Goal: Task Accomplishment & Management: Use online tool/utility

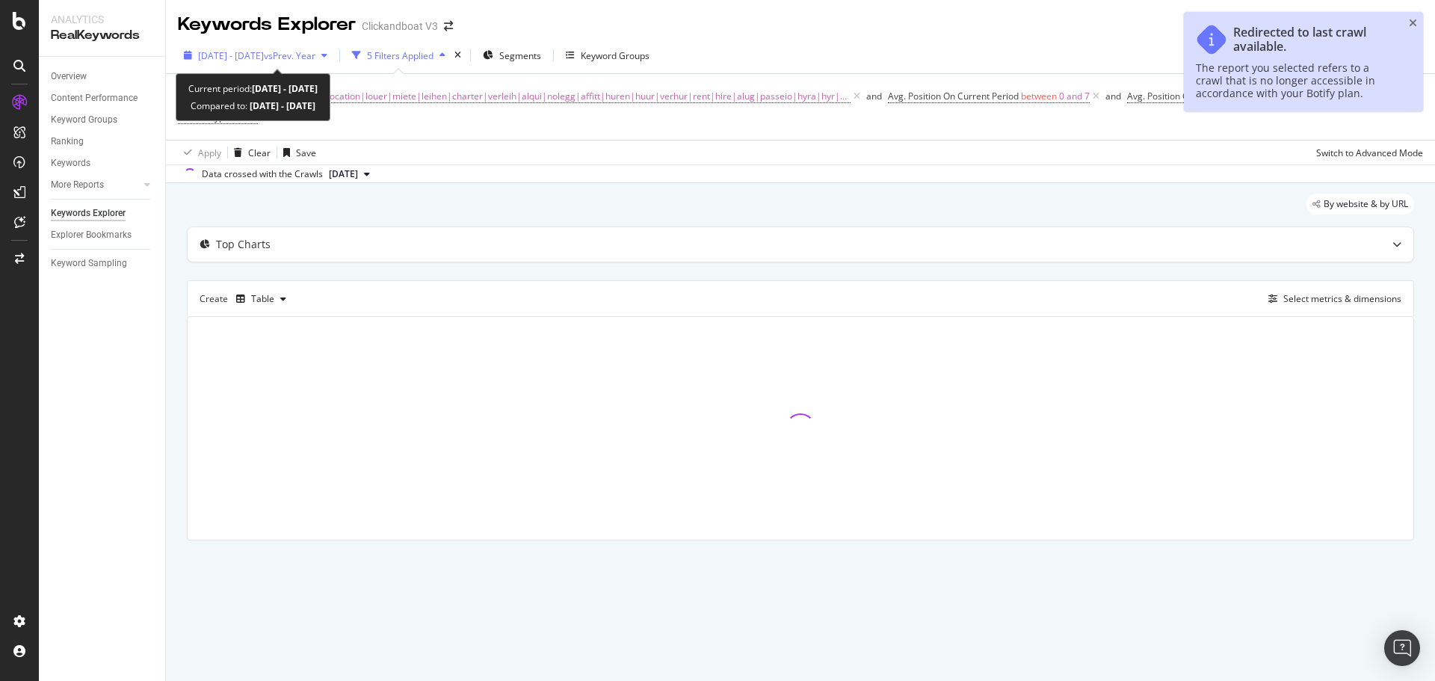
click at [264, 61] on span "[DATE] - [DATE]" at bounding box center [231, 55] width 66 height 13
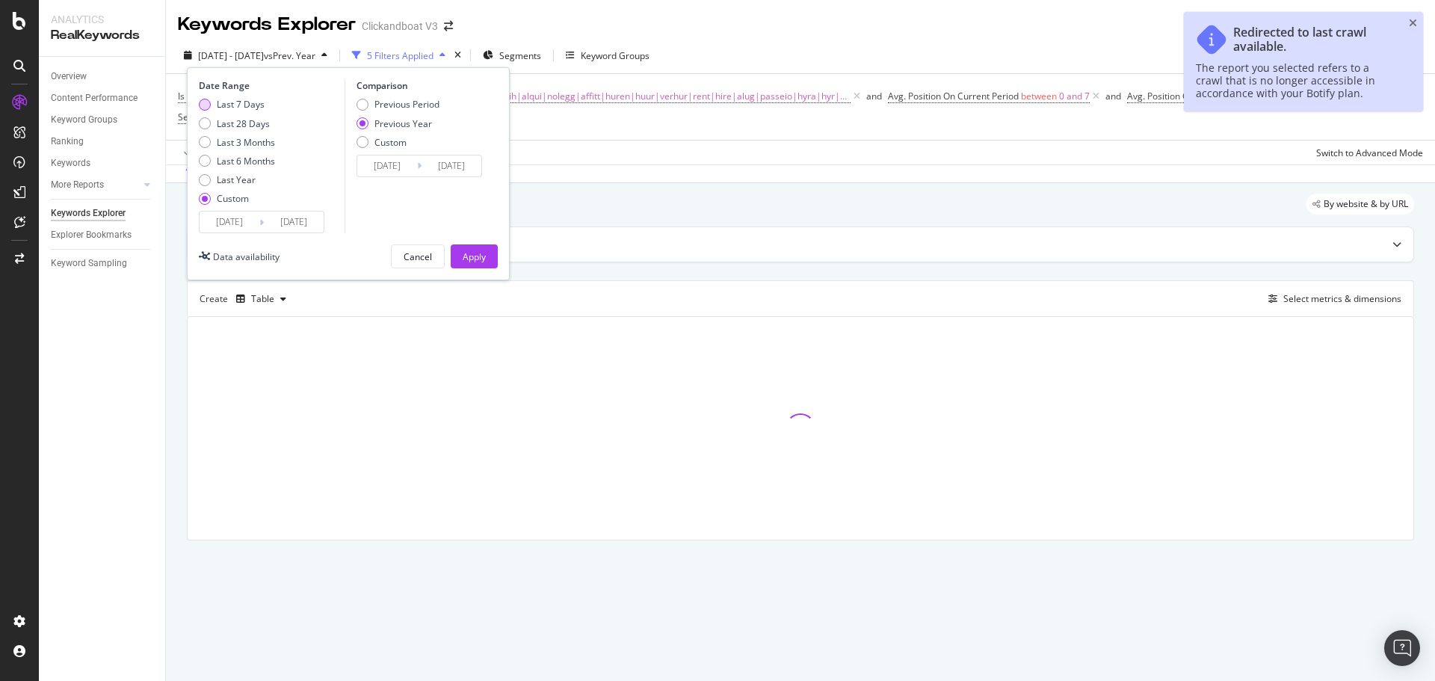
click at [230, 101] on div "Last 7 Days" at bounding box center [241, 104] width 48 height 13
type input "[DATE]"
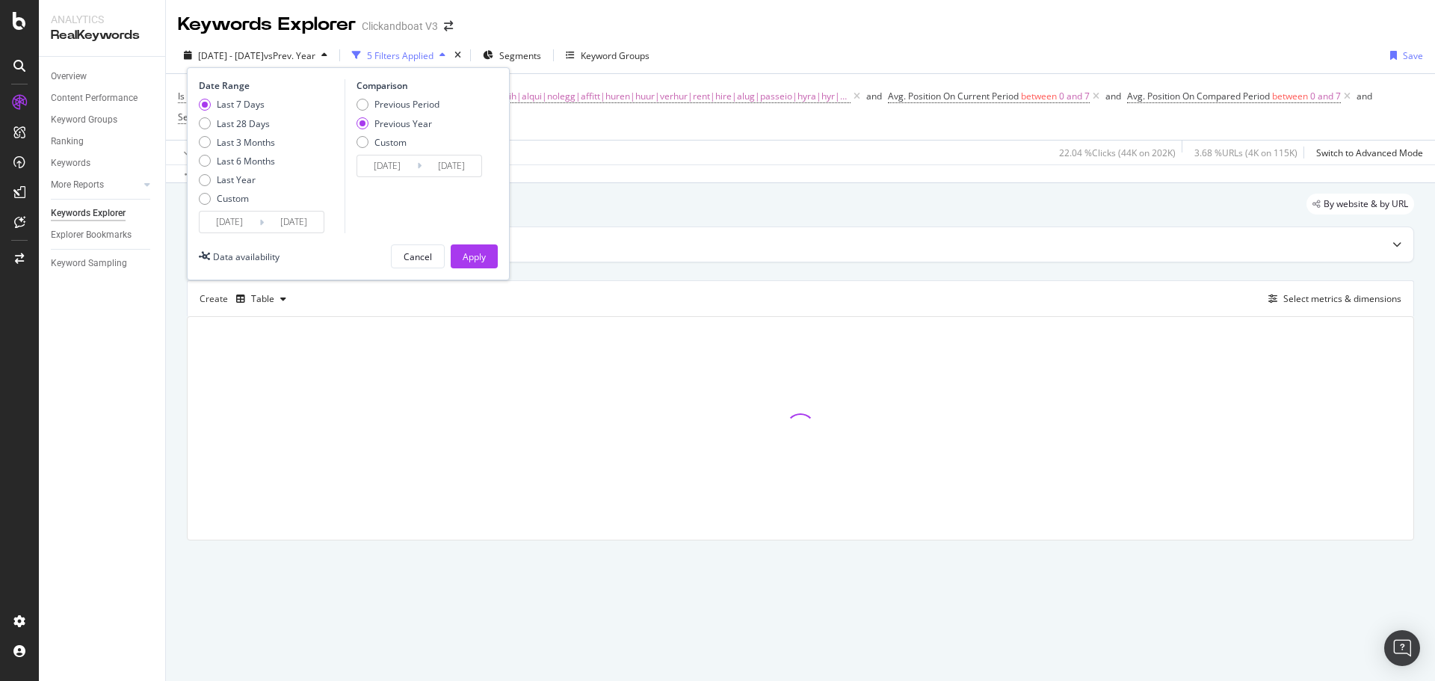
click at [239, 223] on input "[DATE]" at bounding box center [230, 221] width 60 height 21
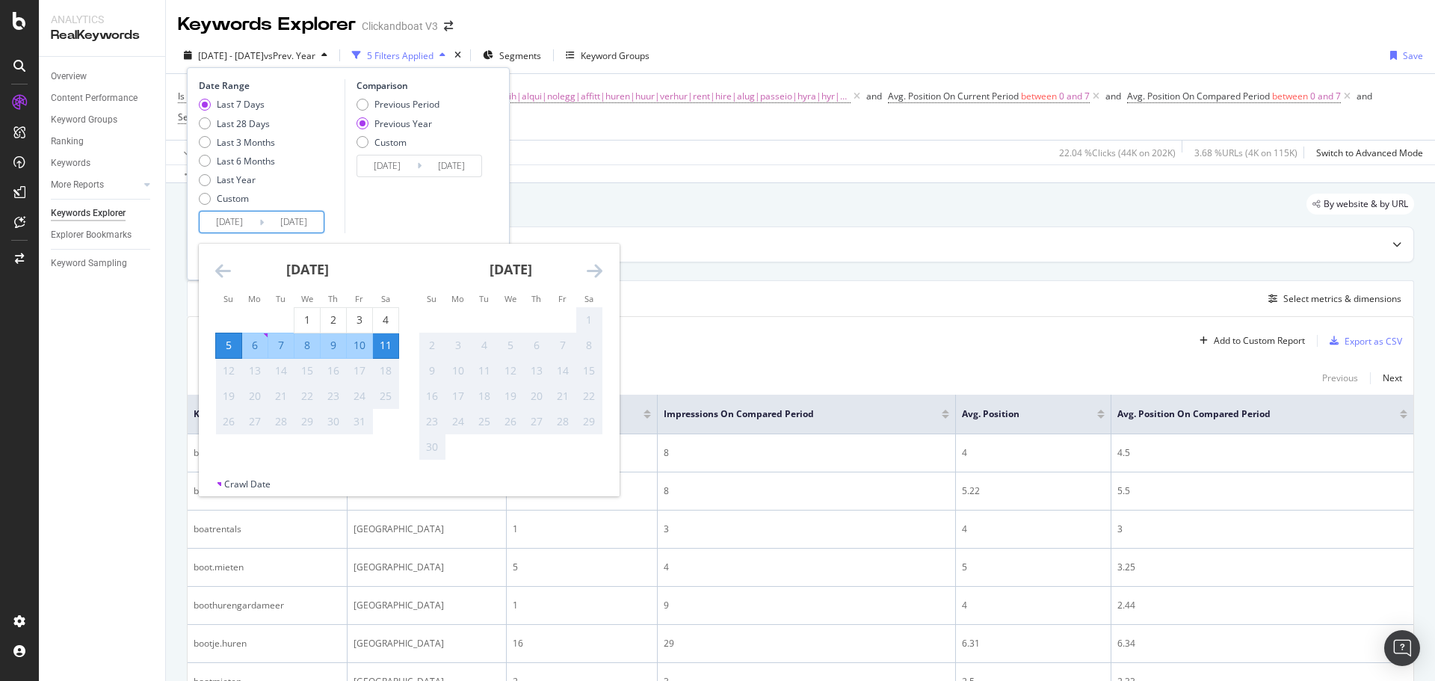
click at [377, 226] on div "Comparison Previous Period Previous Year Custom [DATE] Navigate forward to inte…" at bounding box center [416, 156] width 142 height 154
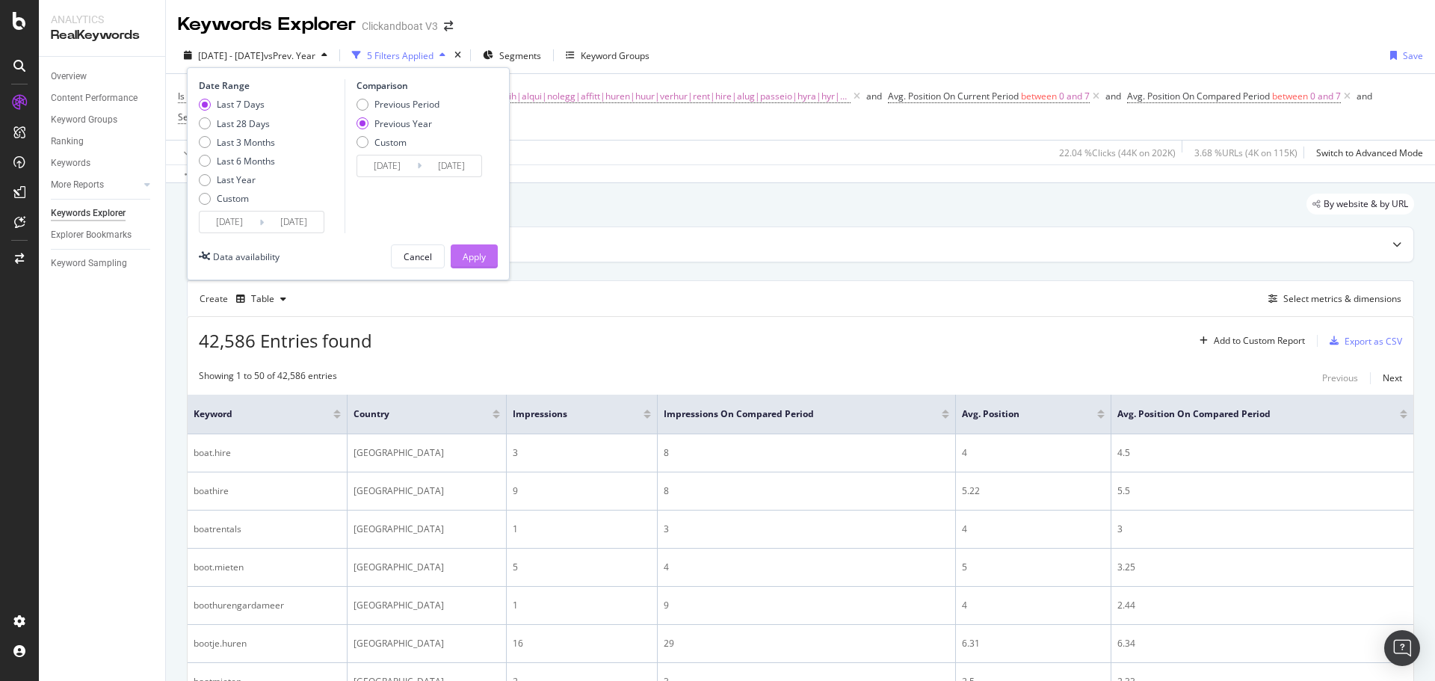
click at [454, 261] on button "Apply" at bounding box center [474, 256] width 47 height 24
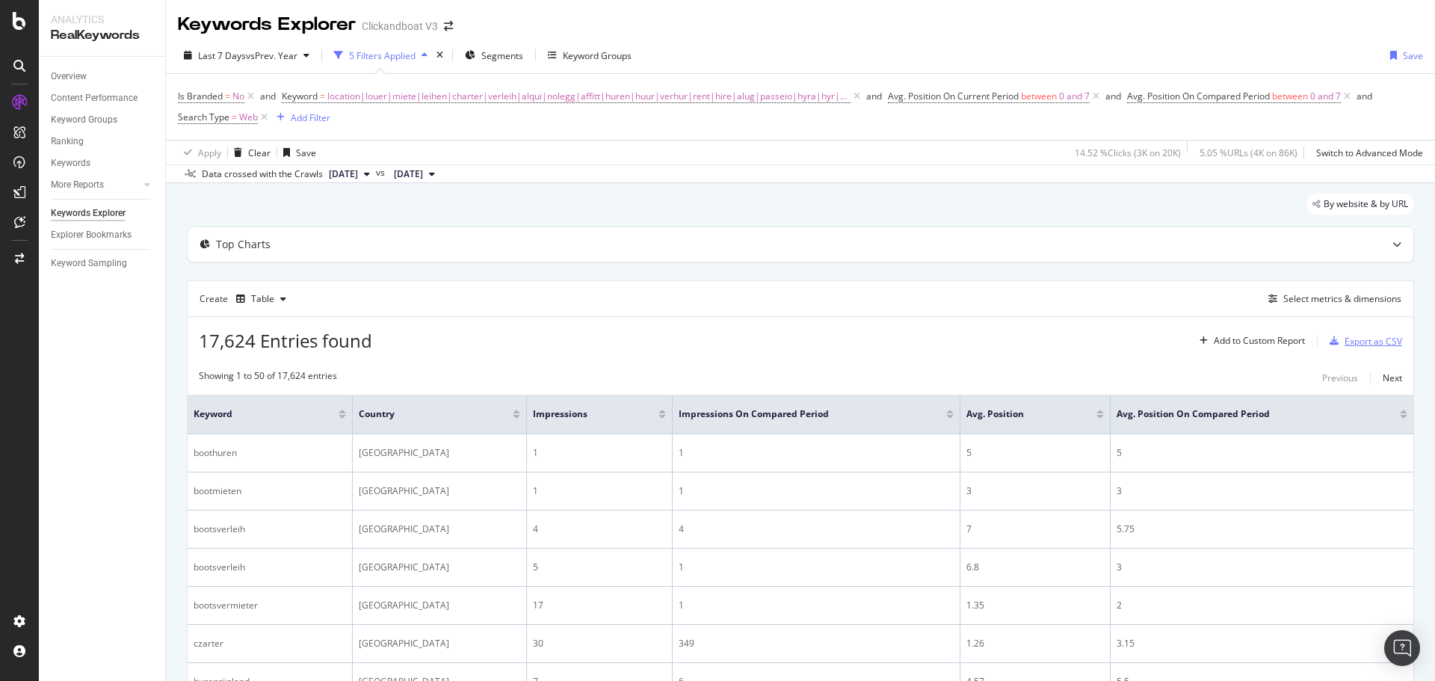
click at [1357, 338] on div "Export as CSV" at bounding box center [1373, 341] width 58 height 13
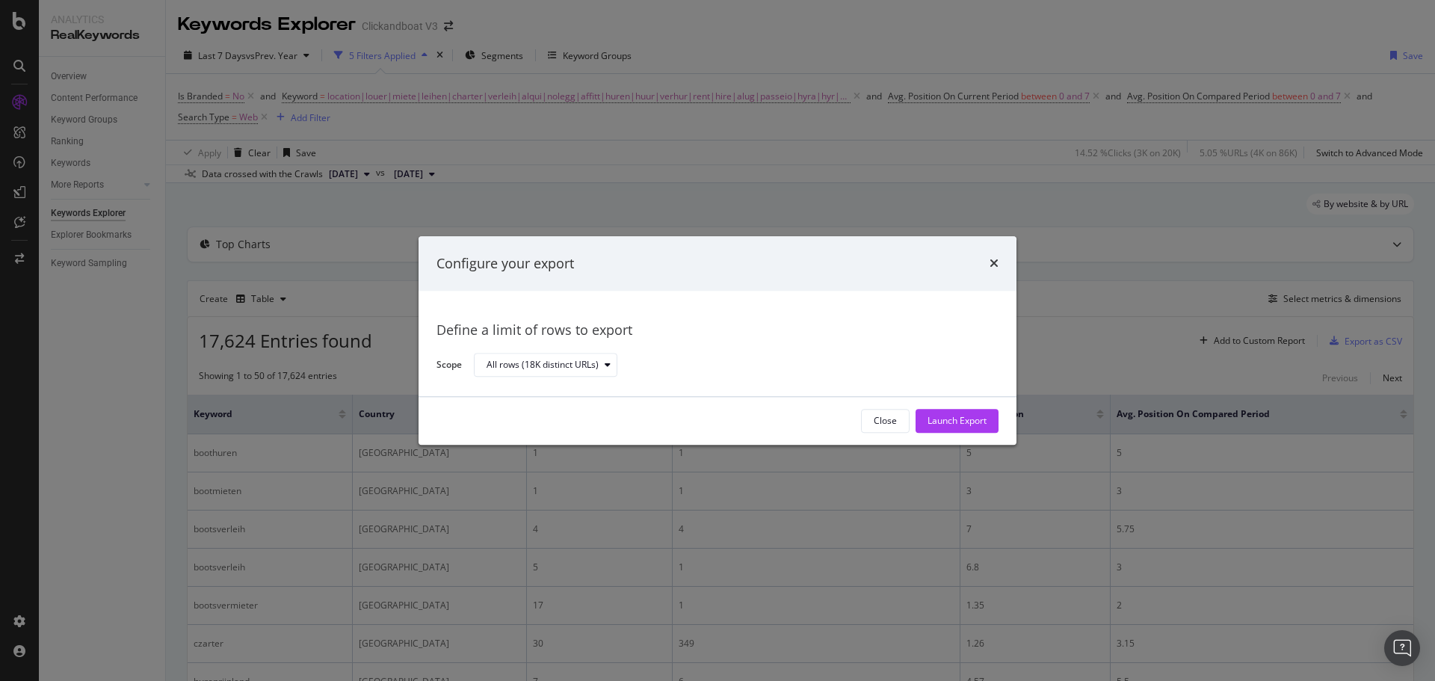
click at [963, 428] on div "Launch Export" at bounding box center [956, 421] width 59 height 22
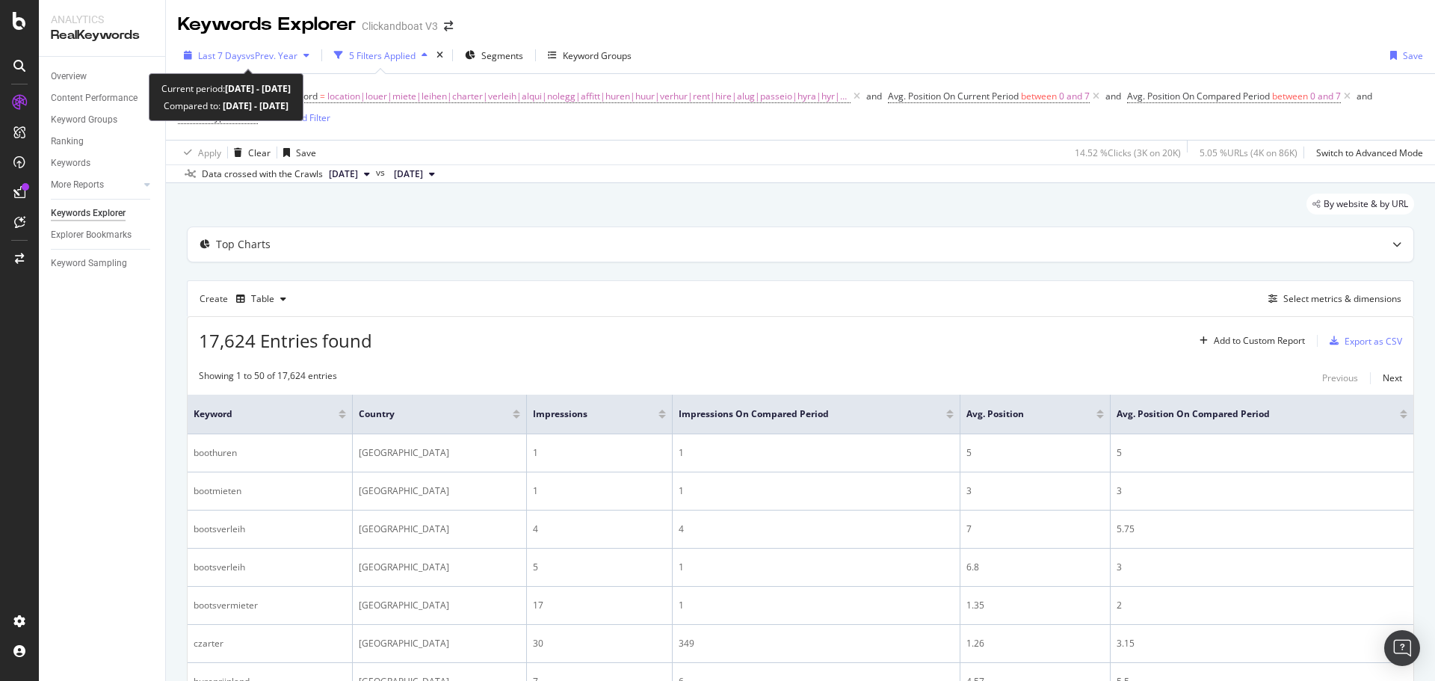
click at [256, 54] on span "vs Prev. Year" at bounding box center [272, 55] width 52 height 13
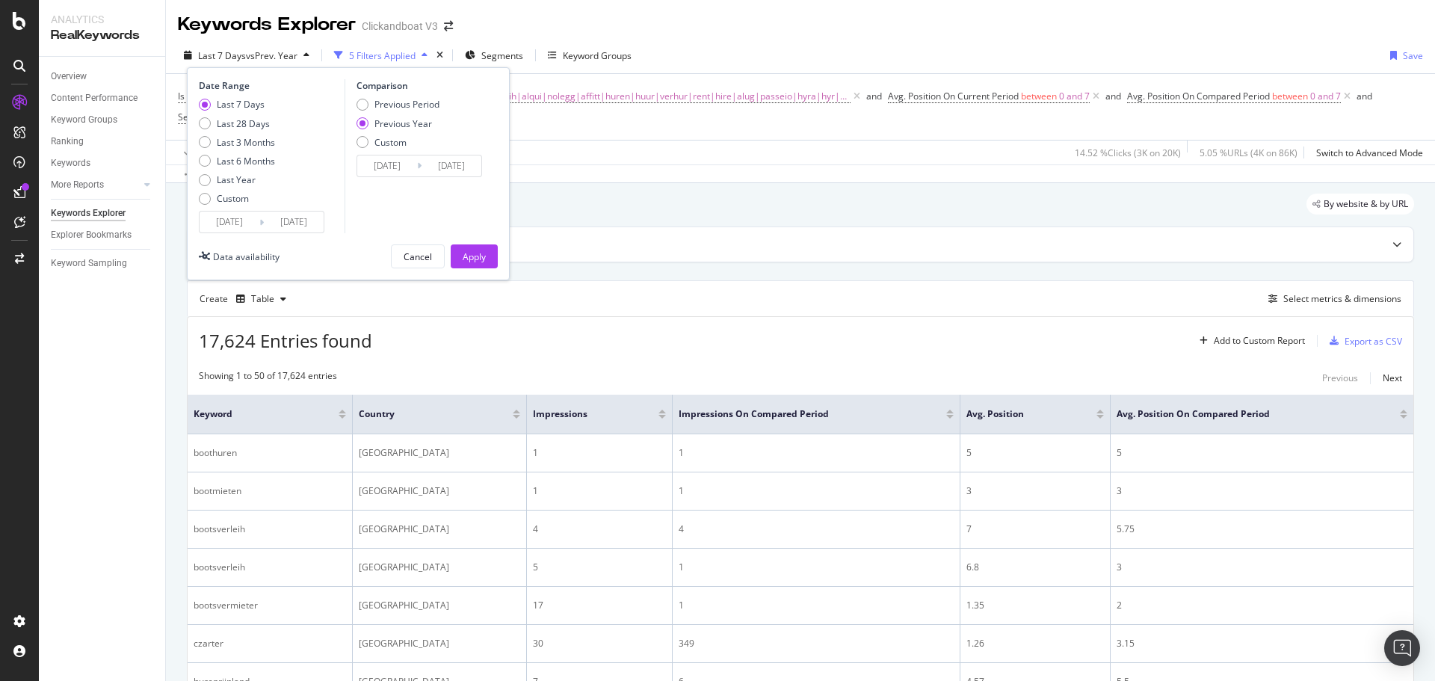
click at [235, 225] on input "[DATE]" at bounding box center [230, 221] width 60 height 21
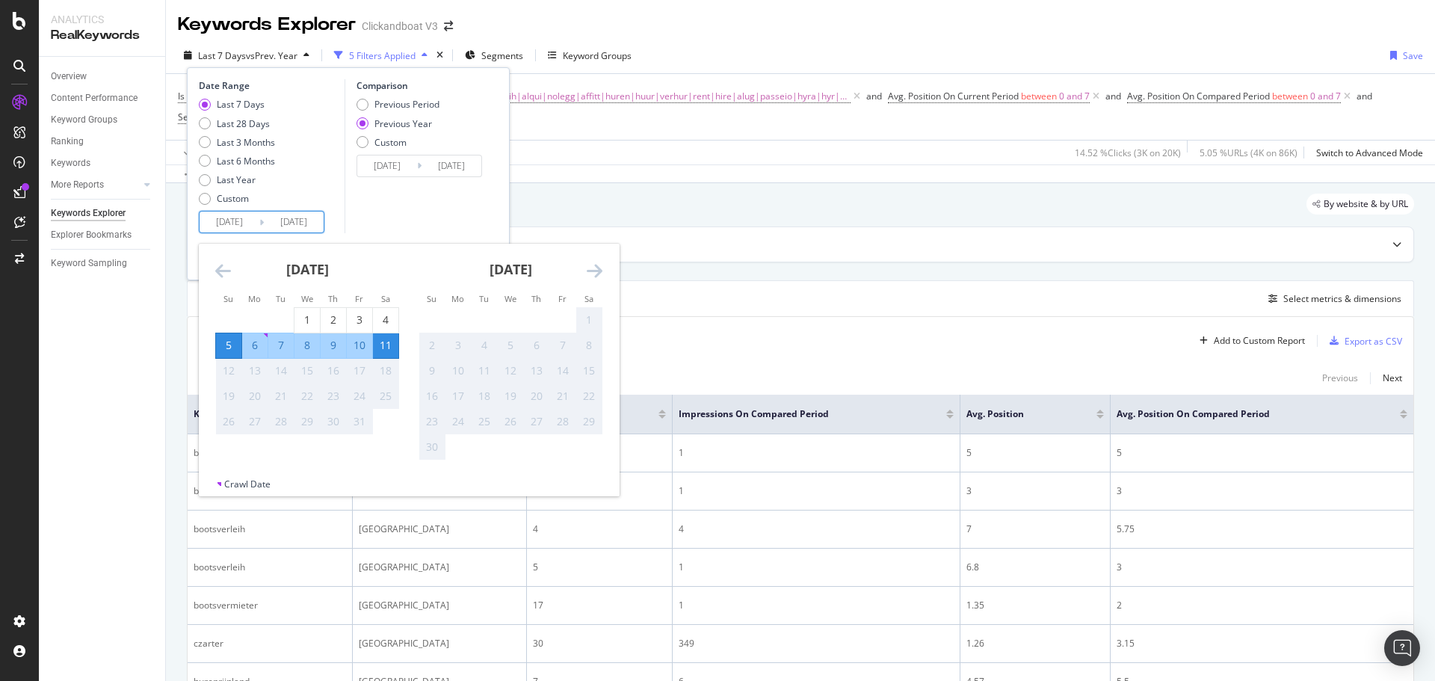
click at [108, 367] on div "Overview Content Performance Keyword Groups Ranking Keywords More Reports Count…" at bounding box center [102, 369] width 126 height 624
